Goal: Find specific page/section: Find specific page/section

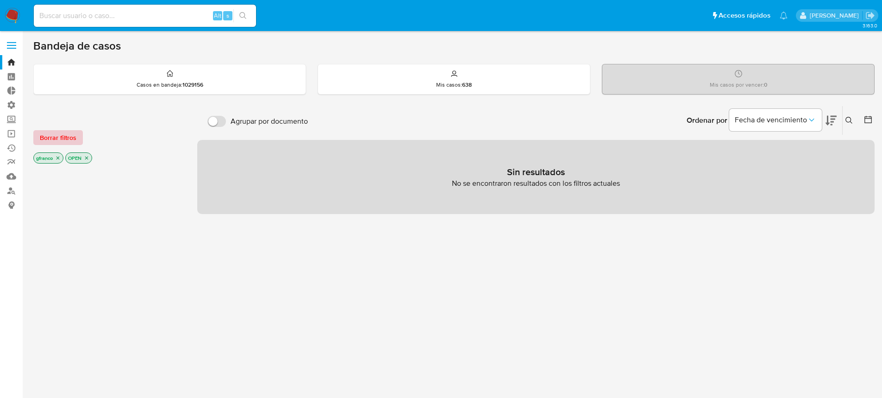
click at [62, 141] on span "Borrar filtros" at bounding box center [58, 137] width 37 height 13
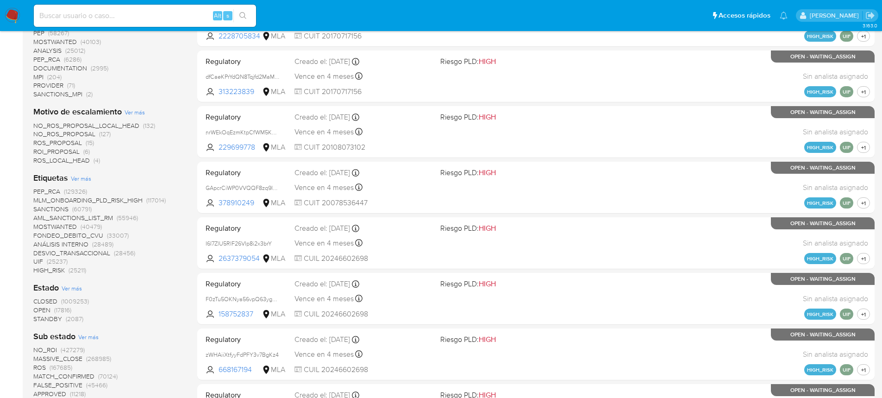
scroll to position [278, 0]
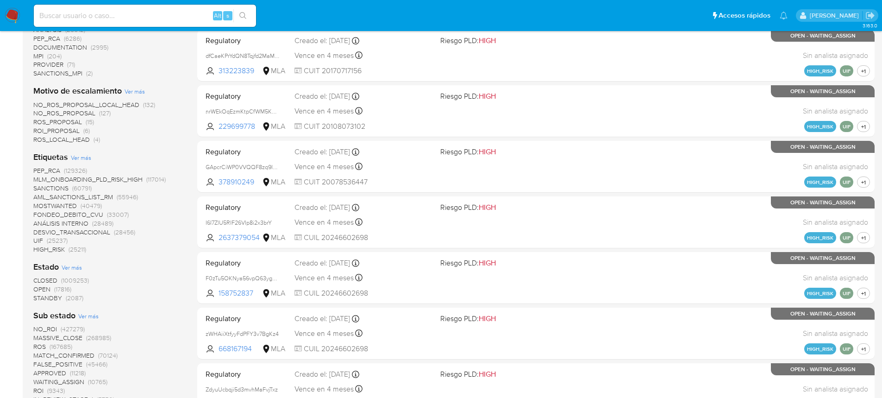
click at [43, 289] on span "OPEN" at bounding box center [41, 288] width 17 height 9
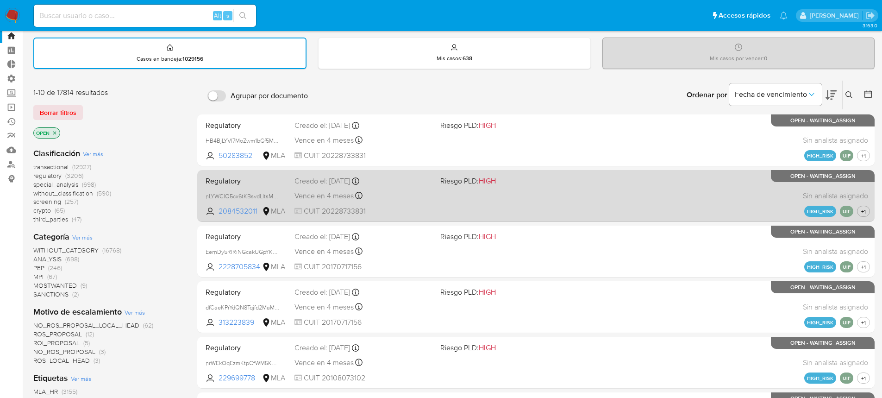
scroll to position [46, 0]
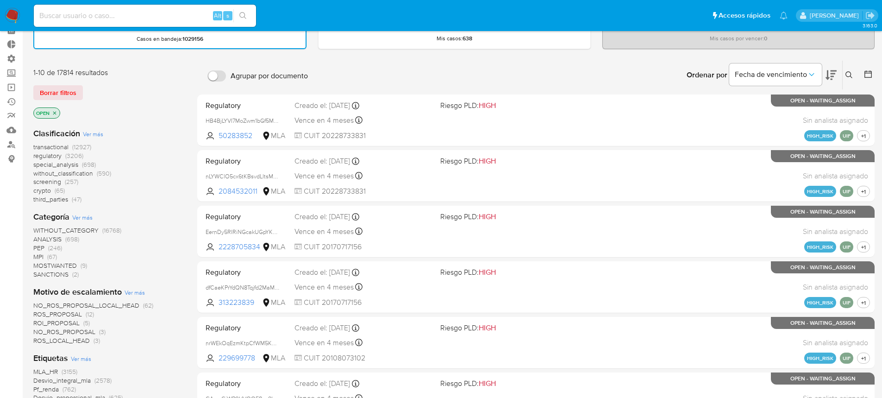
click at [834, 68] on button at bounding box center [831, 75] width 11 height 29
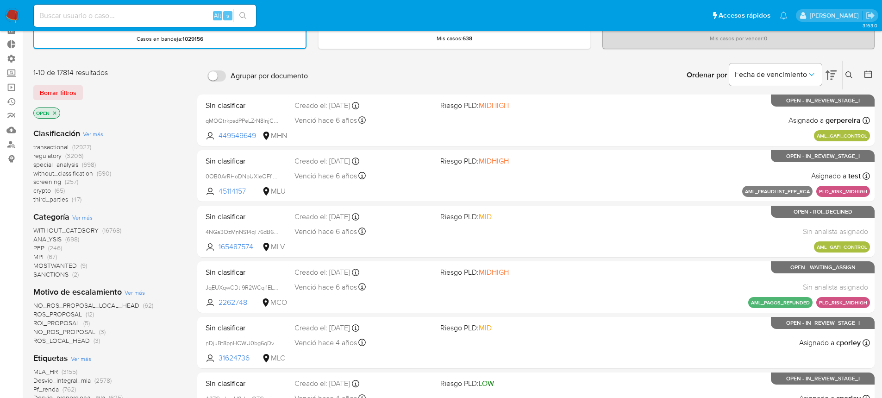
click at [93, 132] on span "Ver más" at bounding box center [93, 134] width 20 height 8
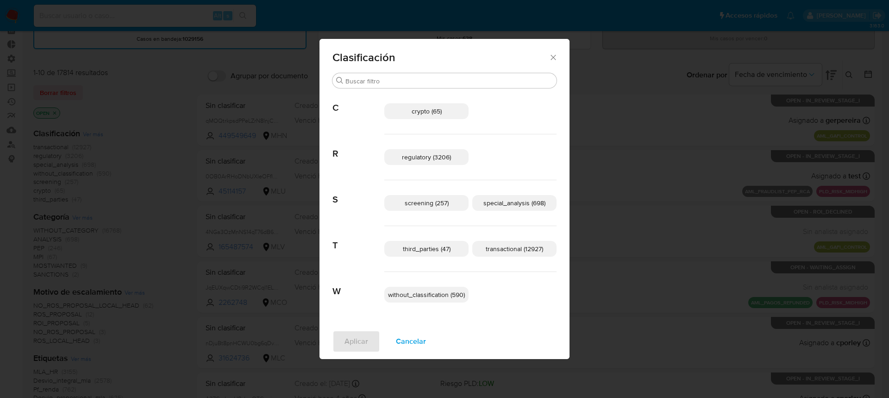
click at [407, 156] on span "regulatory (3206)" at bounding box center [426, 156] width 49 height 9
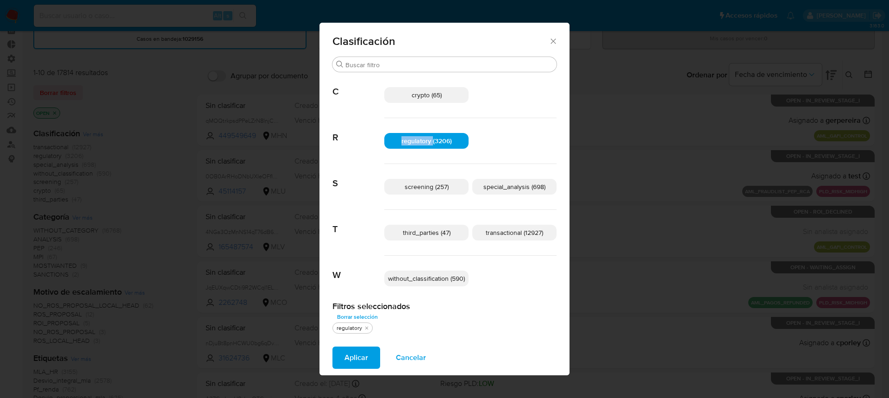
click at [407, 156] on div "regulatory (3206)" at bounding box center [470, 141] width 172 height 46
click at [440, 140] on span "regulatory (3206)" at bounding box center [427, 140] width 50 height 9
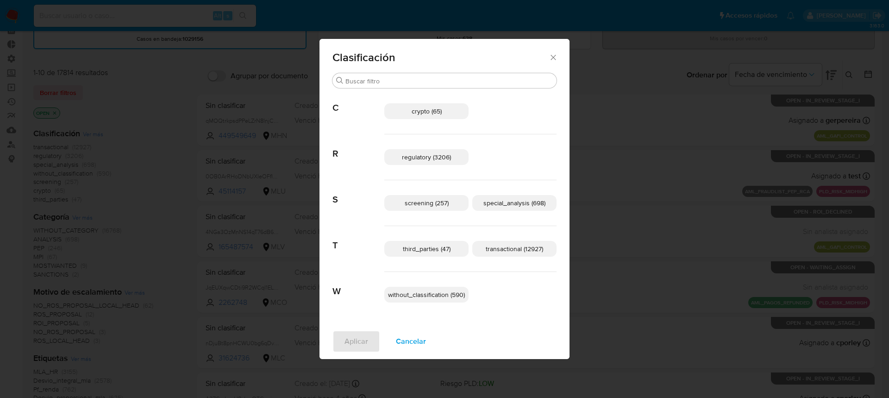
click at [528, 252] on span "transactional (12927)" at bounding box center [514, 248] width 57 height 9
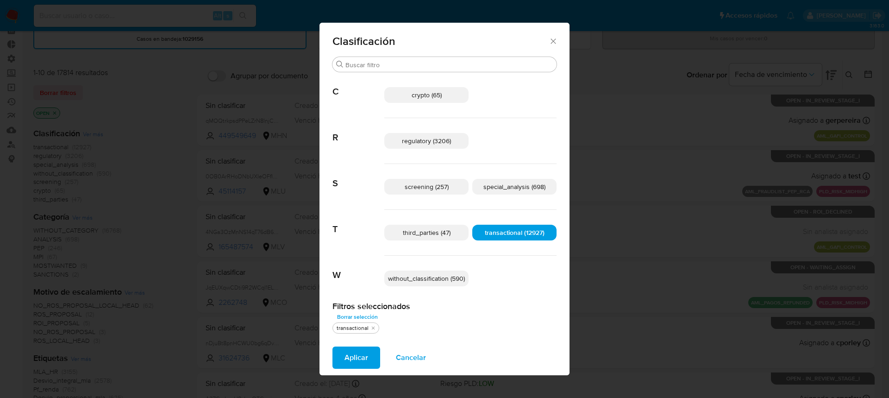
click at [351, 359] on span "Aplicar" at bounding box center [357, 357] width 24 height 20
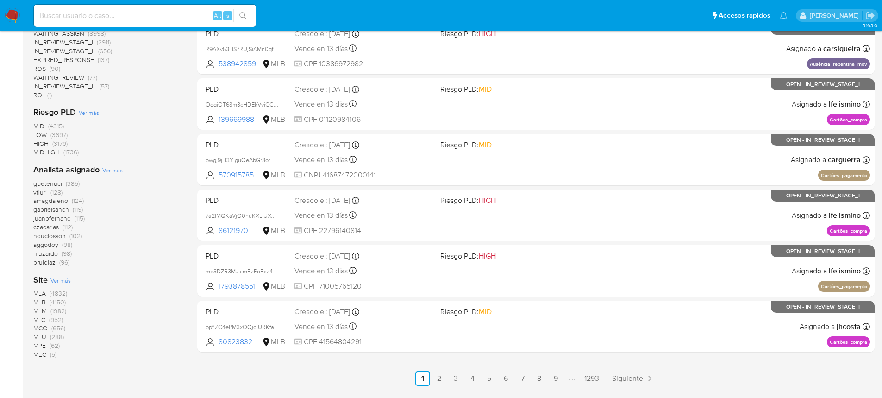
scroll to position [385, 0]
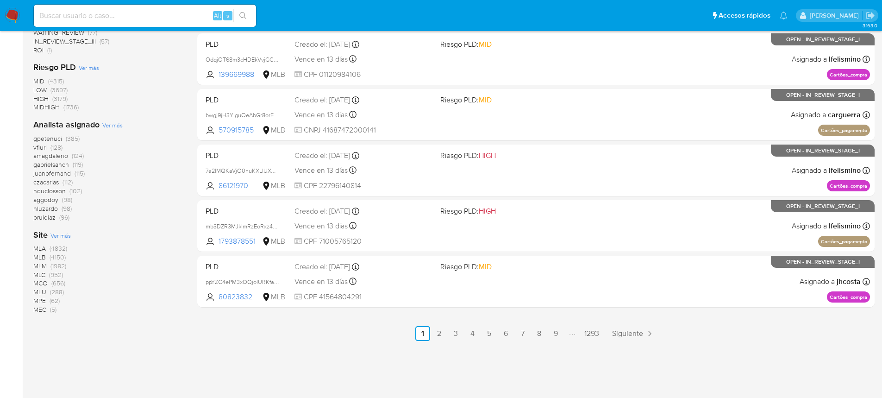
click at [39, 293] on span "MLU" at bounding box center [39, 291] width 13 height 9
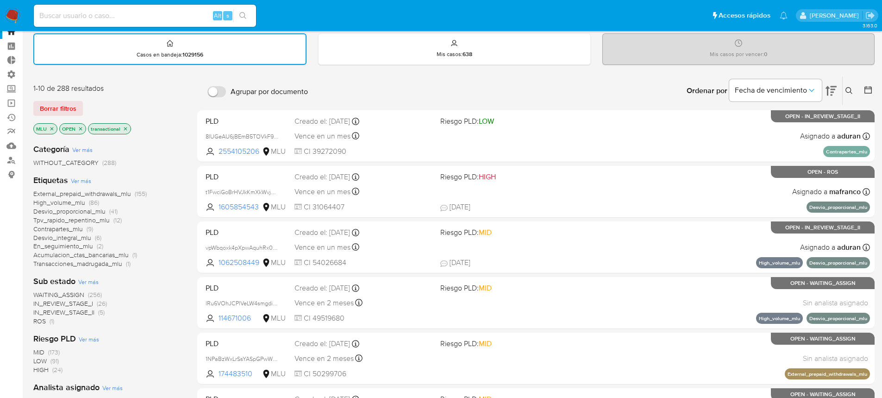
scroll to position [46, 0]
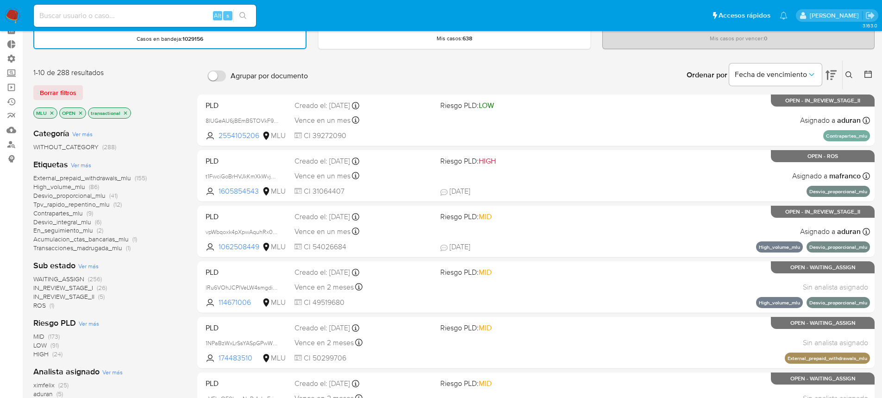
click at [870, 75] on icon at bounding box center [868, 73] width 9 height 9
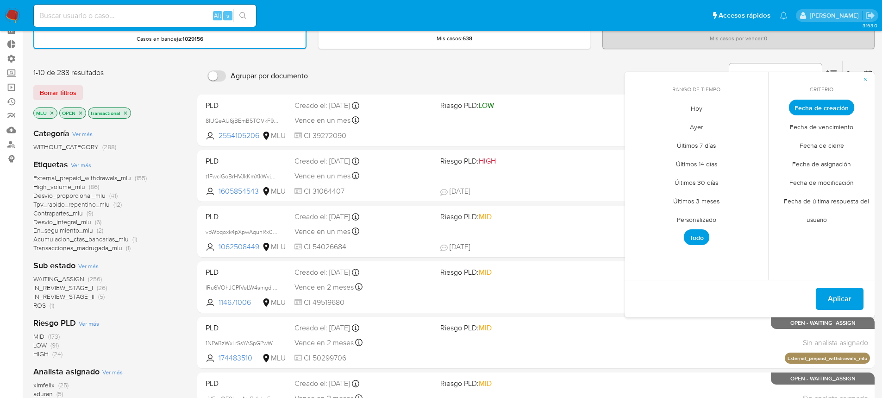
click at [705, 222] on span "Personalizado" at bounding box center [696, 219] width 59 height 19
click at [559, 82] on div "Ordenar por Fecha de vencimiento No es posible ordenar los resultados mientras …" at bounding box center [594, 75] width 562 height 29
click at [866, 79] on icon "button" at bounding box center [866, 79] width 6 height 6
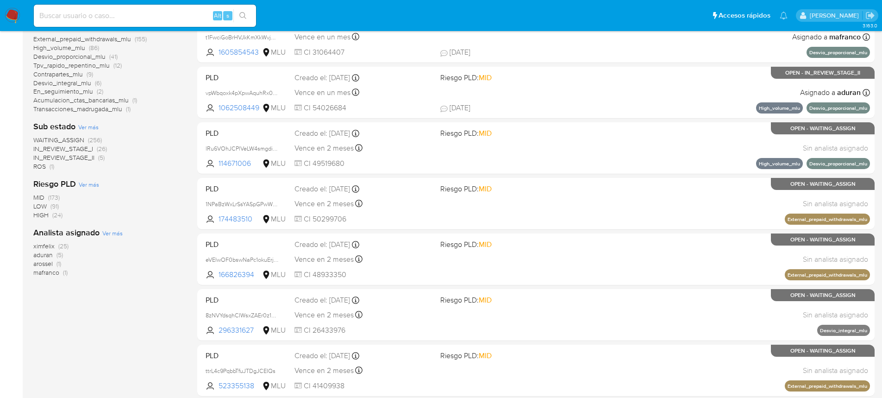
scroll to position [139, 0]
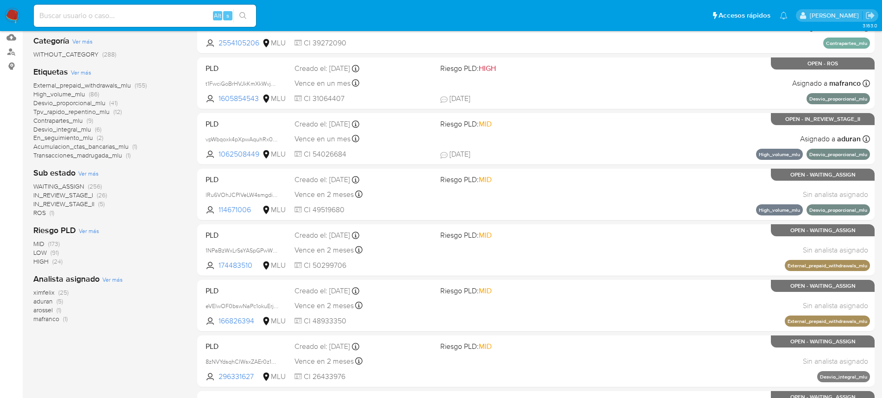
click at [40, 261] on span "HIGH" at bounding box center [40, 261] width 15 height 9
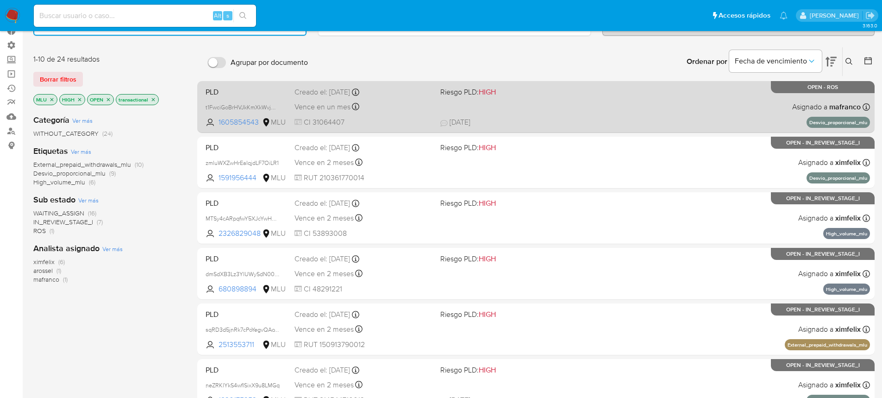
scroll to position [46, 0]
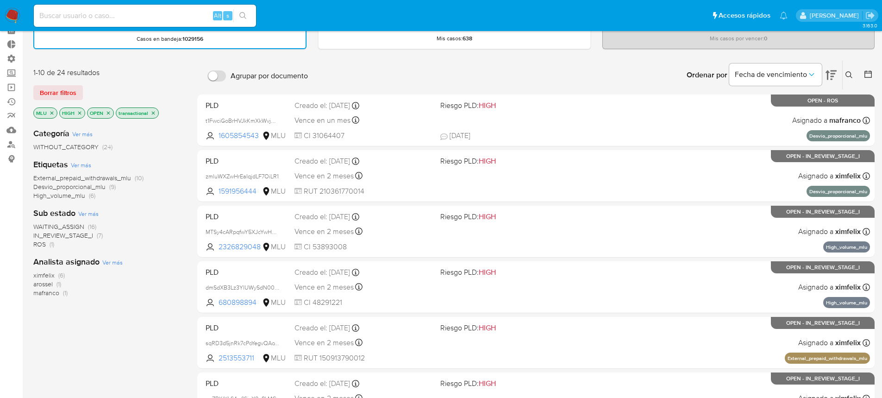
click at [870, 75] on icon at bounding box center [868, 73] width 9 height 9
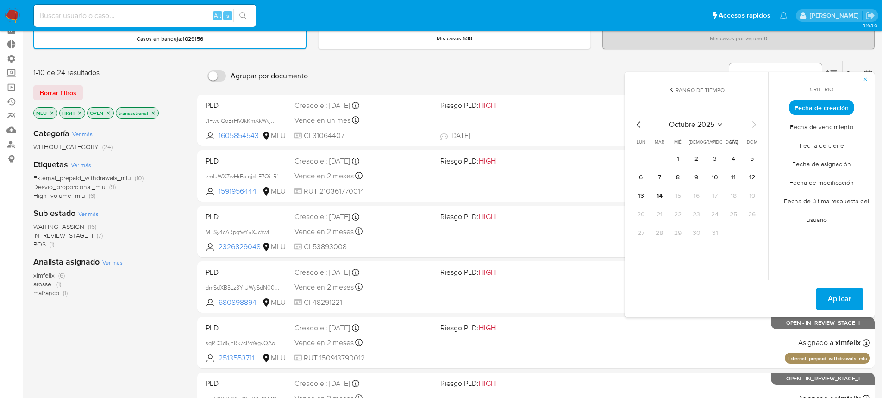
click at [636, 127] on icon "Mes anterior" at bounding box center [639, 124] width 11 height 11
click at [637, 127] on icon "Mes anterior" at bounding box center [639, 124] width 11 height 11
click at [755, 124] on icon "Mes siguiente" at bounding box center [753, 124] width 11 height 11
click at [717, 158] on button "1" at bounding box center [715, 158] width 15 height 15
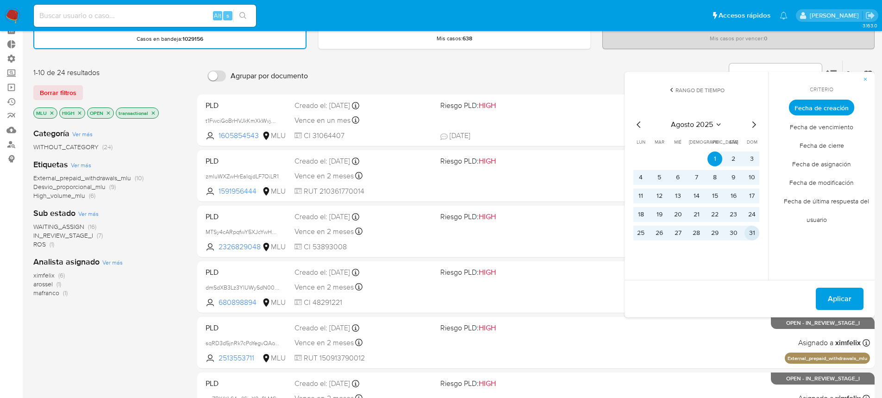
click at [756, 230] on button "31" at bounding box center [752, 233] width 15 height 15
click at [829, 297] on button "Aplicar" at bounding box center [840, 299] width 48 height 22
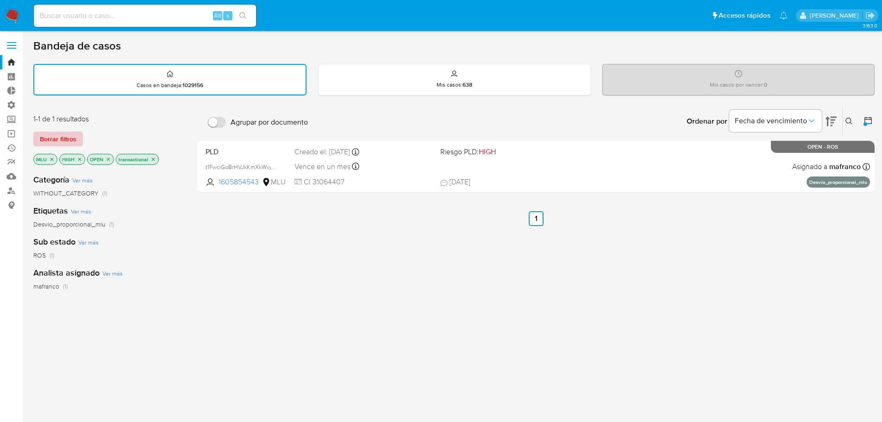
click at [56, 141] on span "Borrar filtros" at bounding box center [58, 138] width 37 height 13
